Goal: Information Seeking & Learning: Learn about a topic

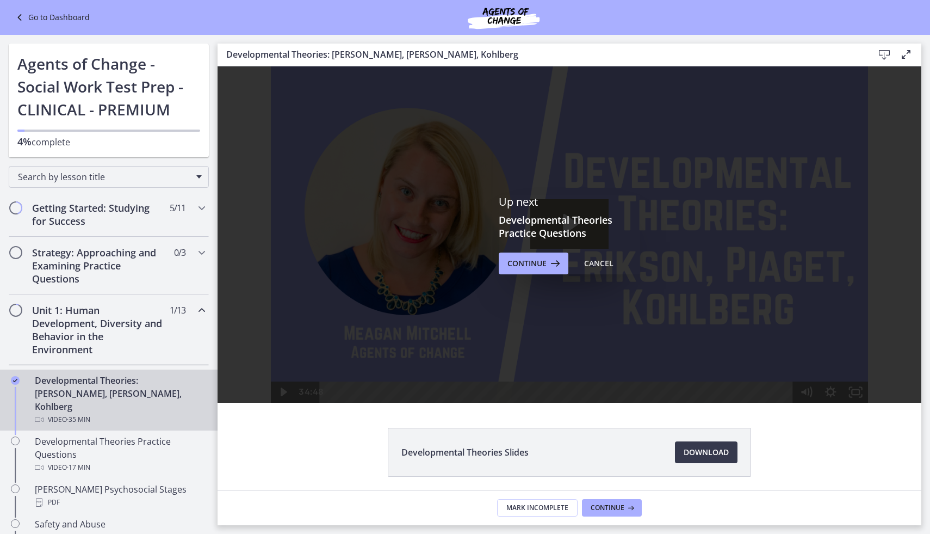
scroll to position [78, 0]
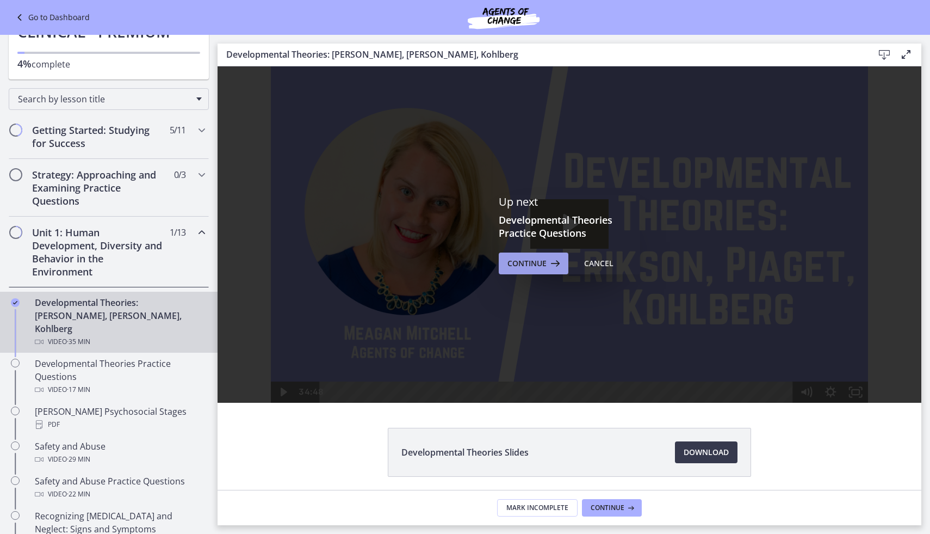
click at [547, 263] on icon at bounding box center [554, 263] width 15 height 13
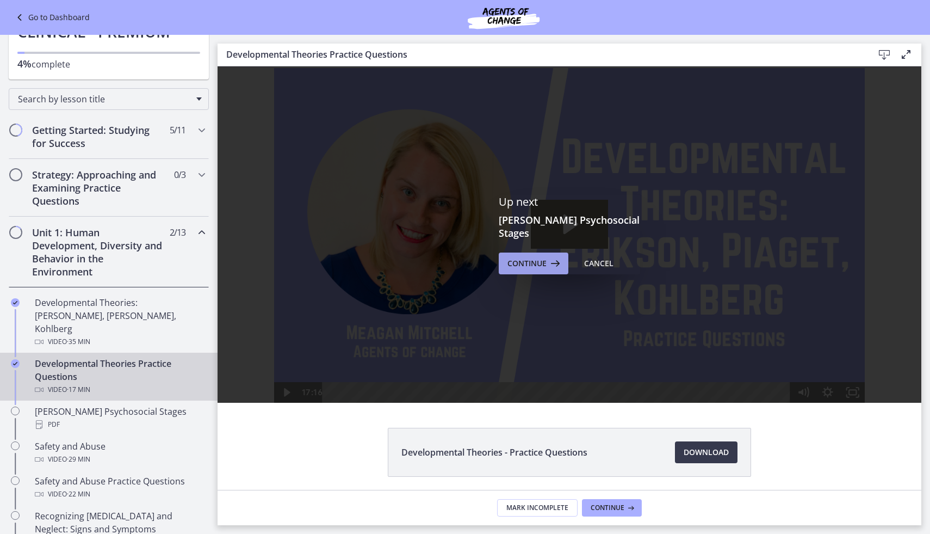
click at [547, 263] on icon at bounding box center [554, 263] width 15 height 13
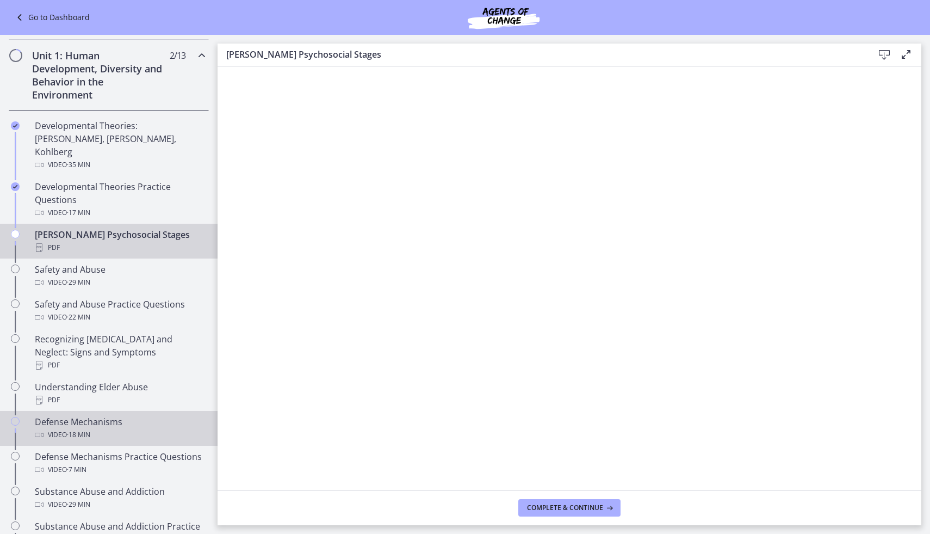
scroll to position [252, 0]
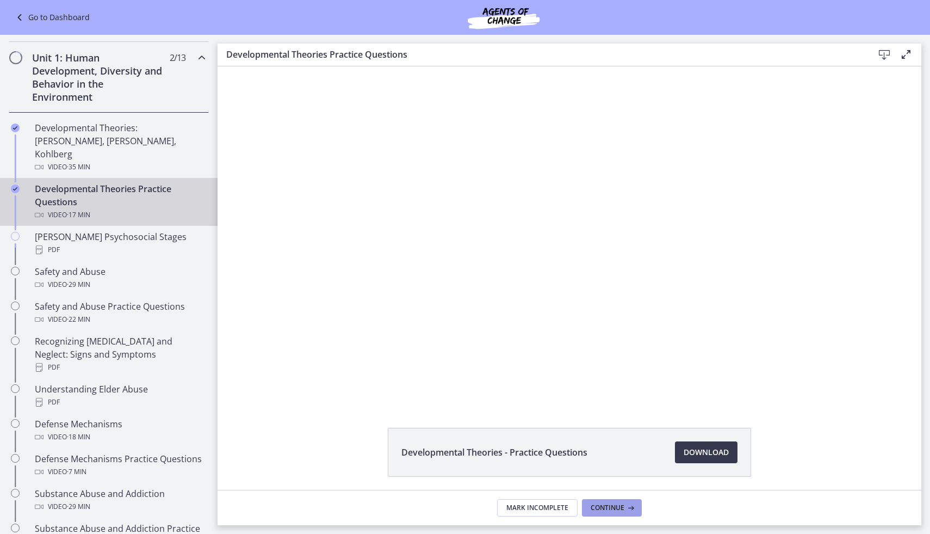
click at [598, 512] on button "Continue" at bounding box center [612, 507] width 60 height 17
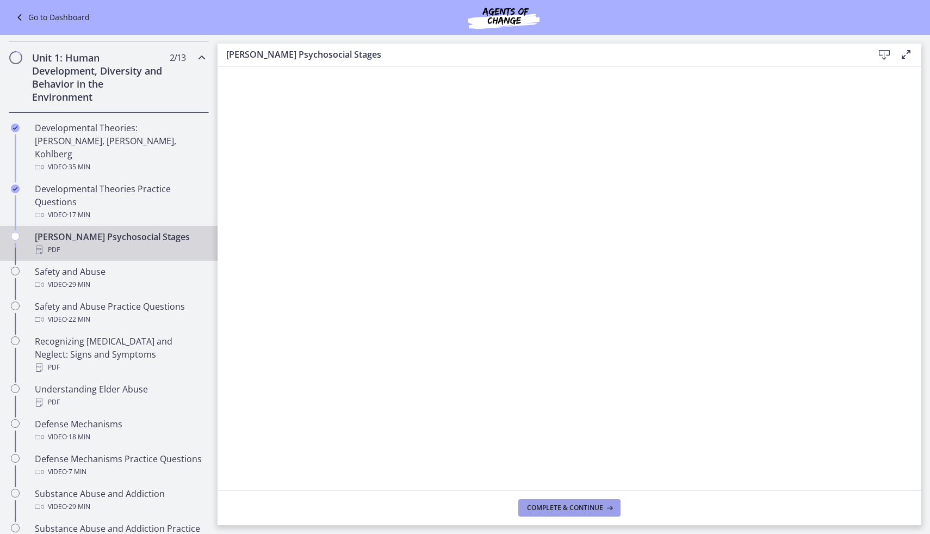
click at [598, 512] on button "Complete & continue" at bounding box center [569, 507] width 102 height 17
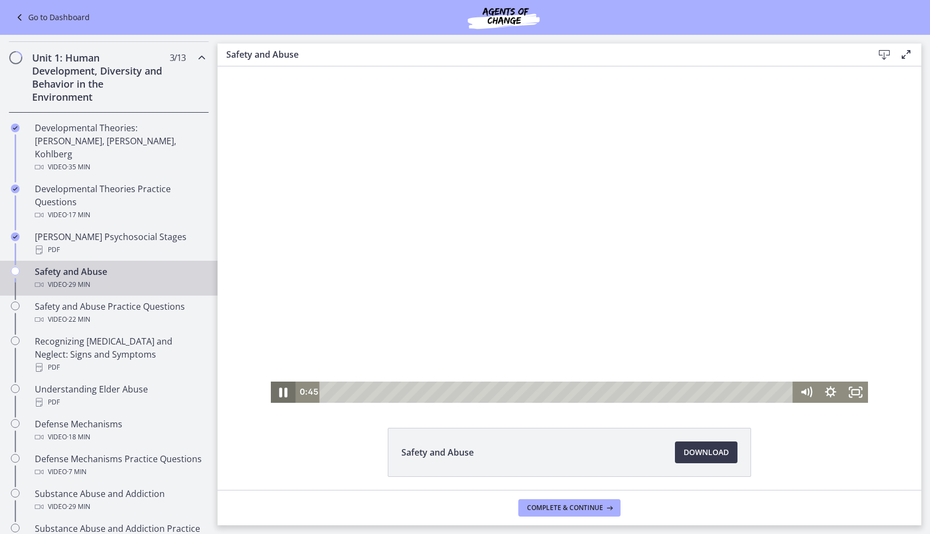
click at [286, 392] on icon "Pause" at bounding box center [284, 392] width 8 height 10
